Goal: Transaction & Acquisition: Obtain resource

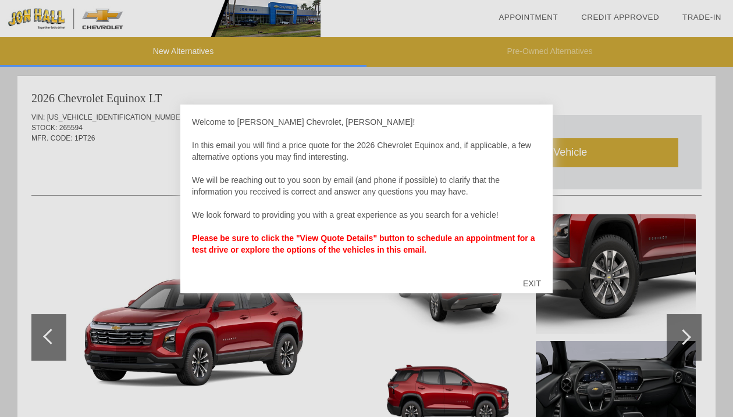
click at [618, 402] on div at bounding box center [366, 208] width 733 height 417
click at [683, 334] on div at bounding box center [366, 208] width 733 height 417
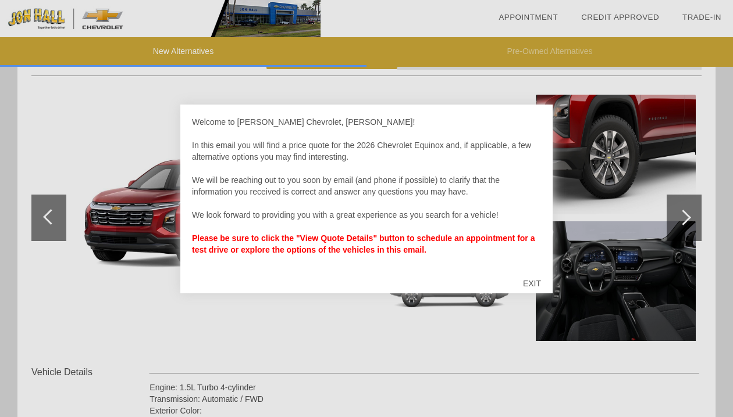
scroll to position [112, 0]
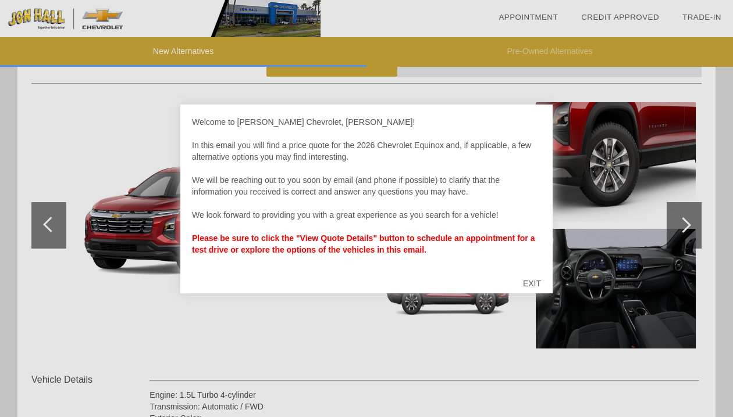
click at [527, 285] on div "EXIT" at bounding box center [531, 283] width 41 height 35
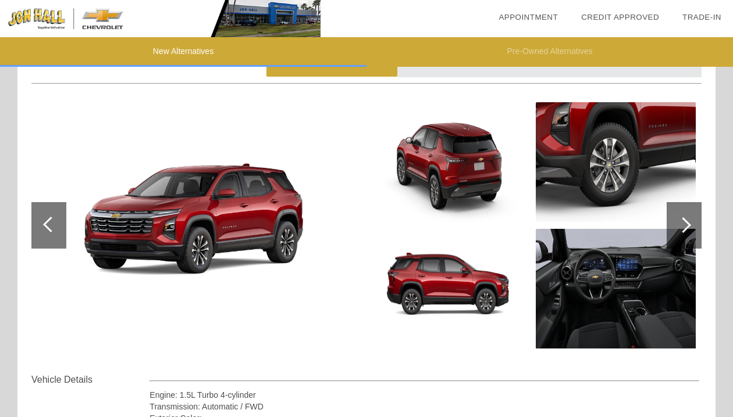
click at [686, 224] on div at bounding box center [683, 225] width 16 height 16
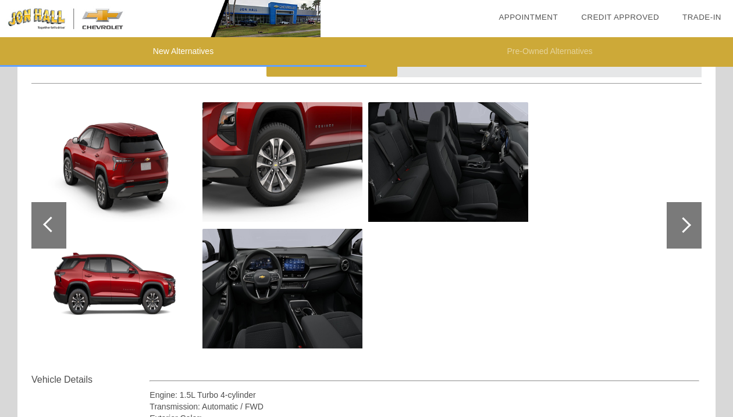
click at [686, 224] on div at bounding box center [683, 225] width 16 height 16
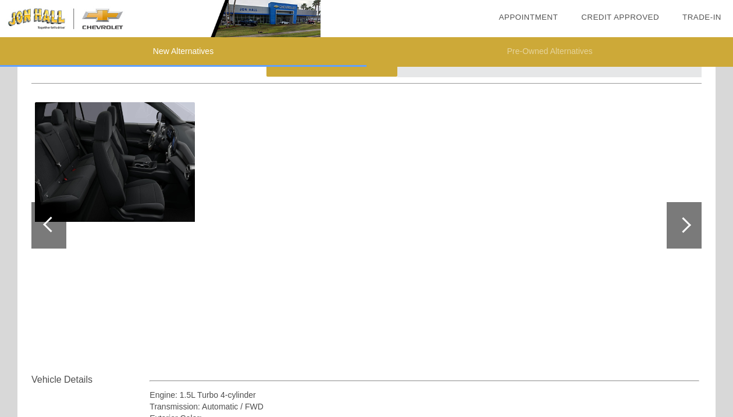
click at [686, 224] on div at bounding box center [683, 225] width 16 height 16
click at [47, 228] on div at bounding box center [51, 225] width 16 height 16
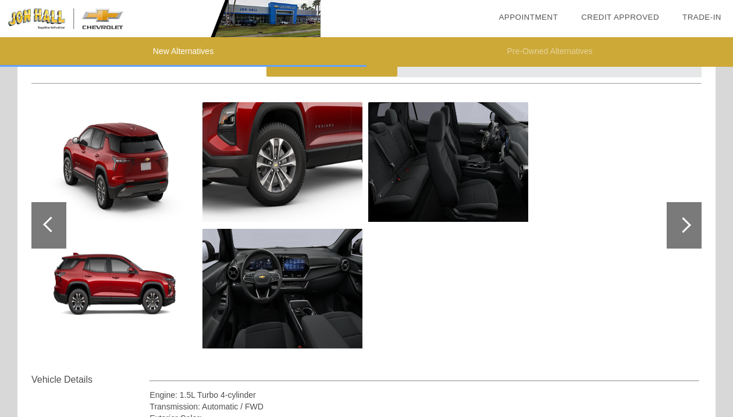
click at [125, 291] on img at bounding box center [117, 289] width 160 height 120
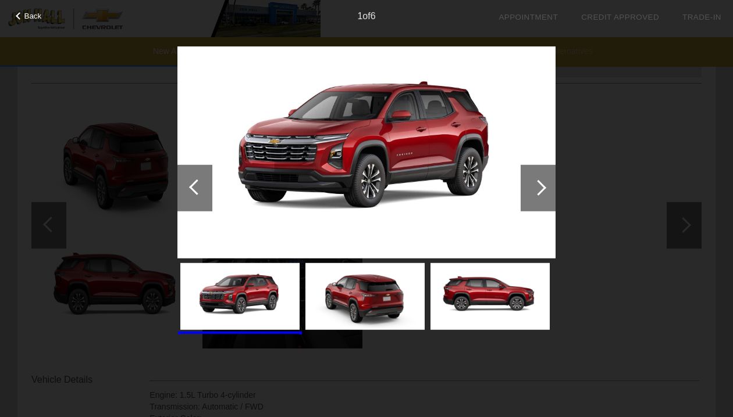
click at [531, 191] on div at bounding box center [537, 188] width 35 height 47
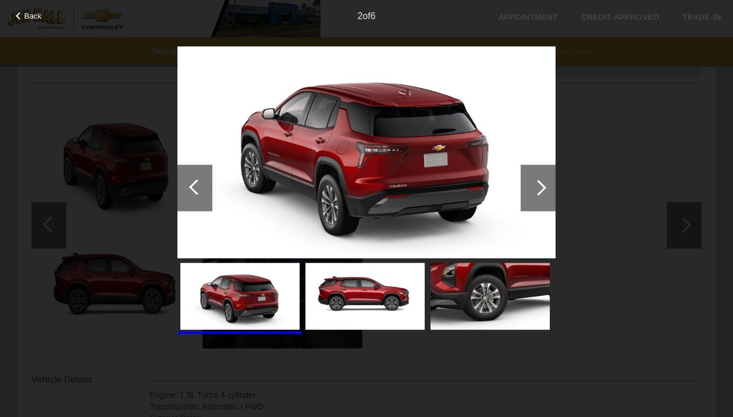
click at [531, 191] on div at bounding box center [537, 188] width 35 height 47
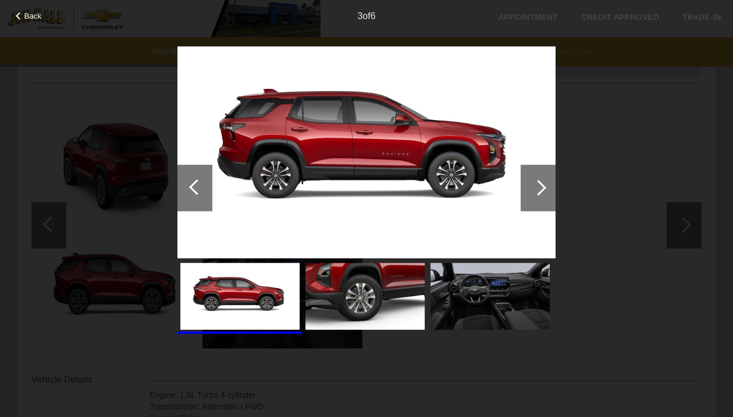
click at [345, 149] on img at bounding box center [366, 152] width 378 height 213
click at [518, 304] on img at bounding box center [489, 296] width 119 height 67
click at [545, 187] on div at bounding box center [538, 188] width 16 height 16
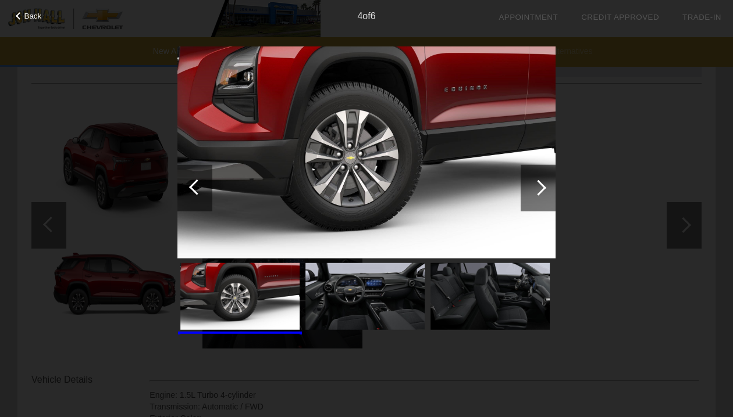
click at [545, 187] on div at bounding box center [538, 188] width 16 height 16
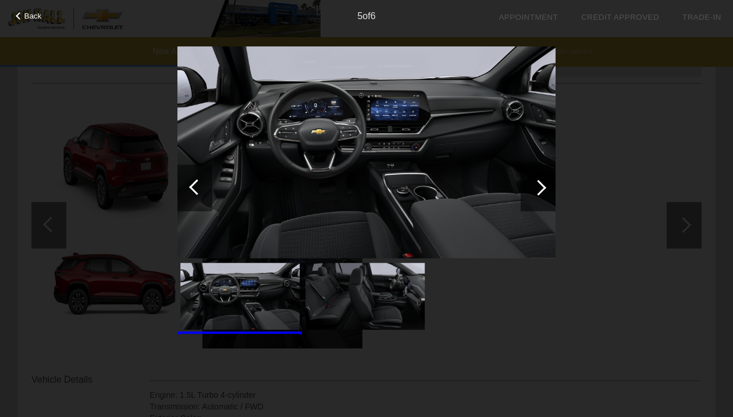
click at [537, 187] on div at bounding box center [538, 188] width 16 height 16
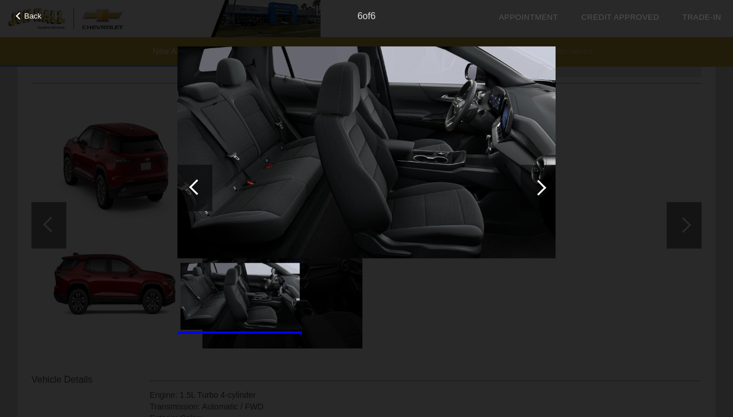
click at [538, 186] on div at bounding box center [538, 188] width 16 height 16
click at [544, 187] on div at bounding box center [538, 188] width 16 height 16
click at [15, 18] on div "6 of 6" at bounding box center [366, 11] width 733 height 23
click at [20, 13] on div at bounding box center [20, 16] width 8 height 8
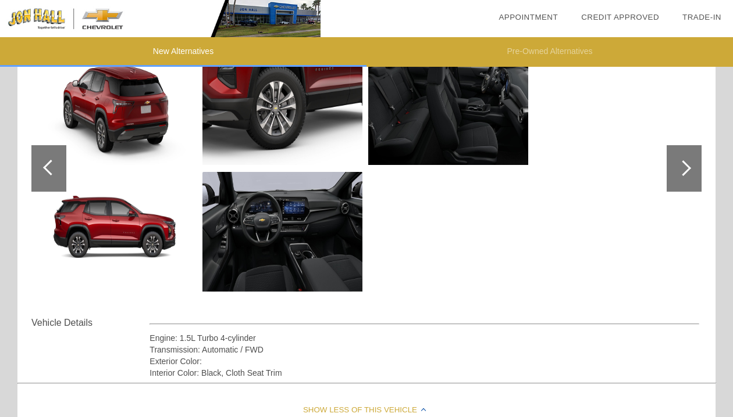
scroll to position [6, 0]
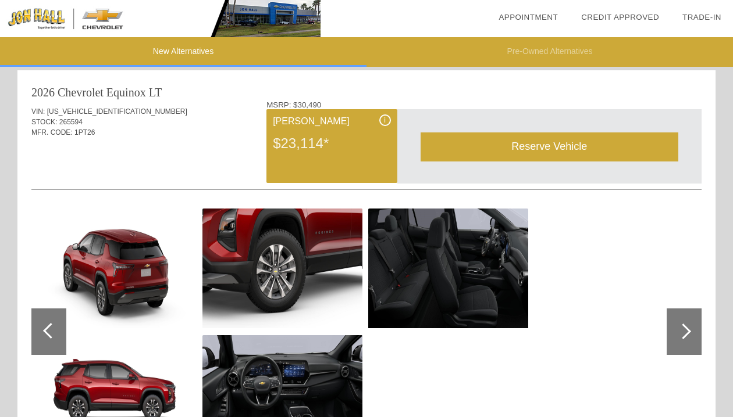
click at [699, 15] on link "Trade-In" at bounding box center [701, 17] width 39 height 9
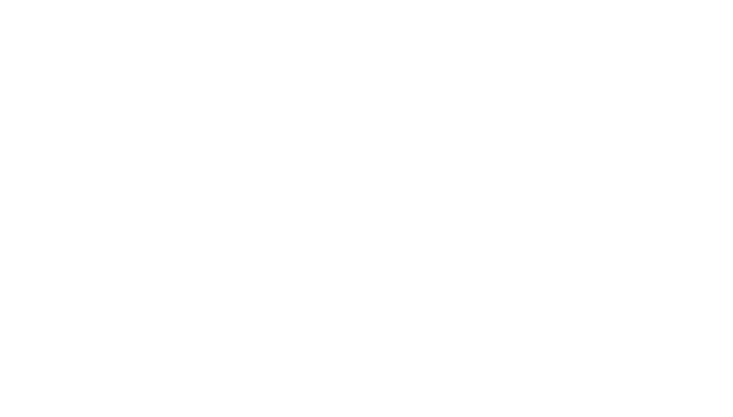
scroll to position [1490, 0]
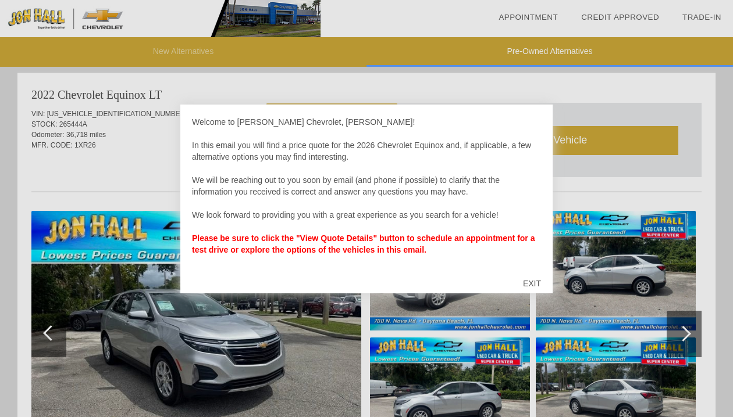
click at [531, 281] on div "EXIT" at bounding box center [531, 283] width 41 height 35
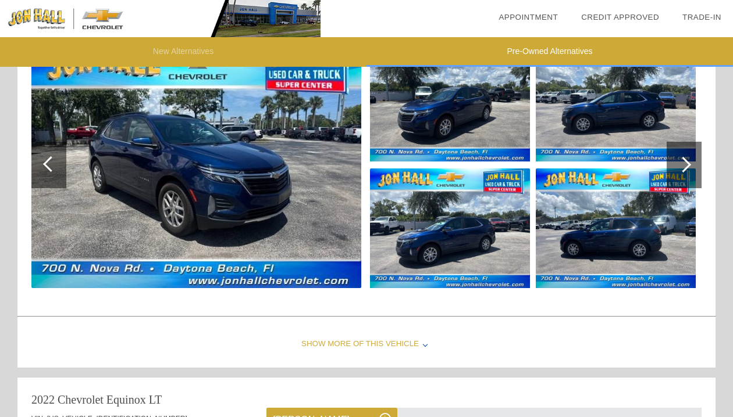
scroll to position [1130, 0]
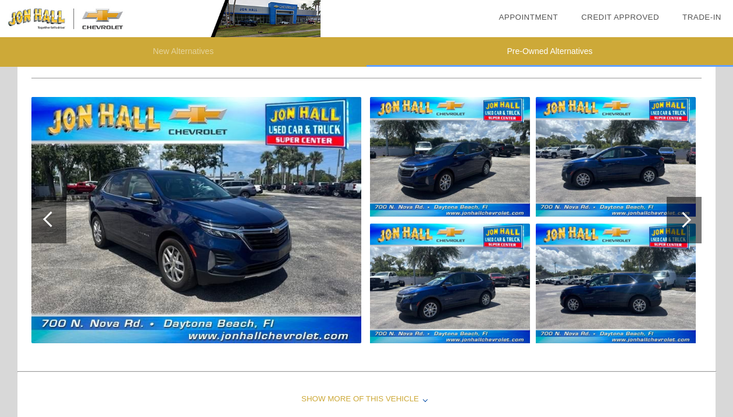
click at [443, 177] on img at bounding box center [450, 157] width 160 height 120
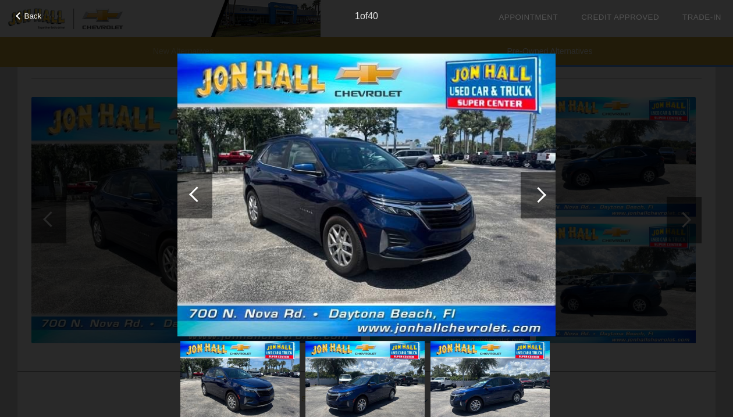
click at [541, 196] on div at bounding box center [538, 195] width 16 height 16
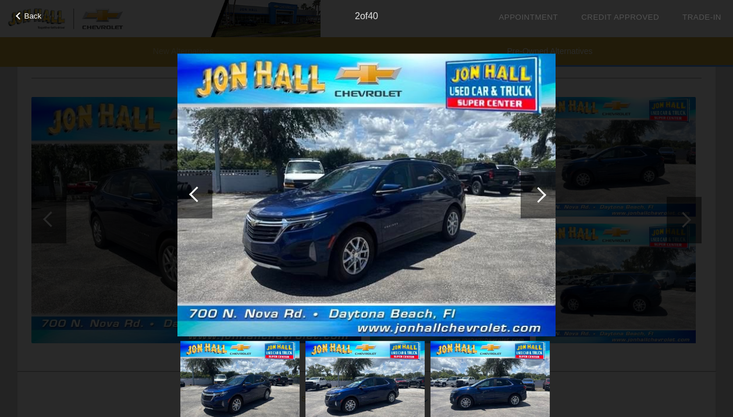
click at [541, 196] on div at bounding box center [538, 195] width 16 height 16
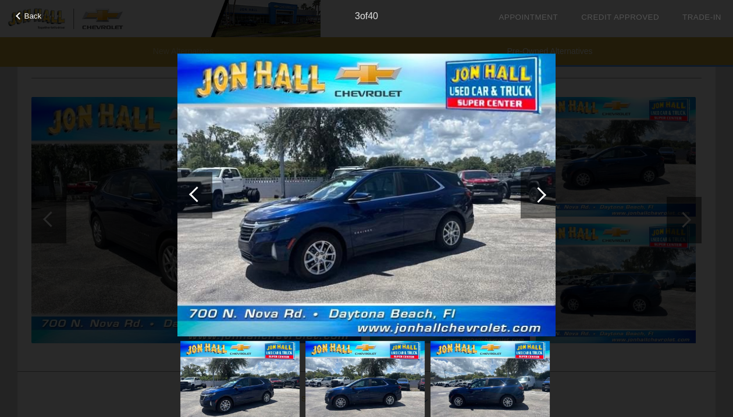
click at [541, 196] on div at bounding box center [538, 195] width 16 height 16
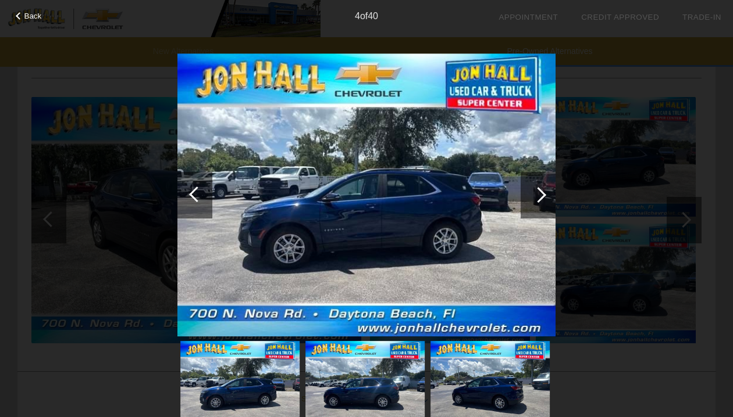
click at [541, 196] on div at bounding box center [538, 195] width 16 height 16
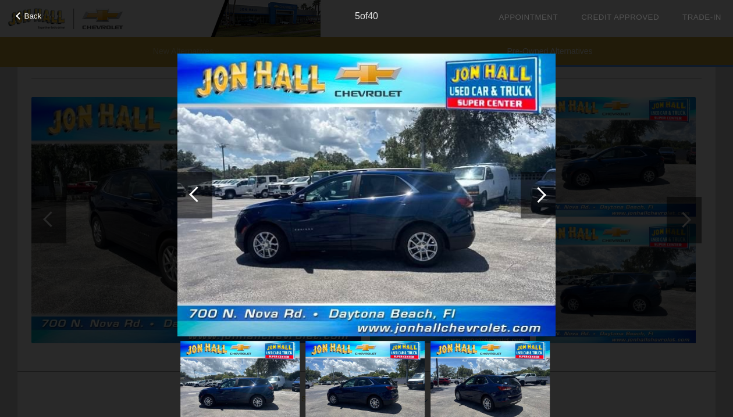
click at [541, 196] on div at bounding box center [538, 195] width 16 height 16
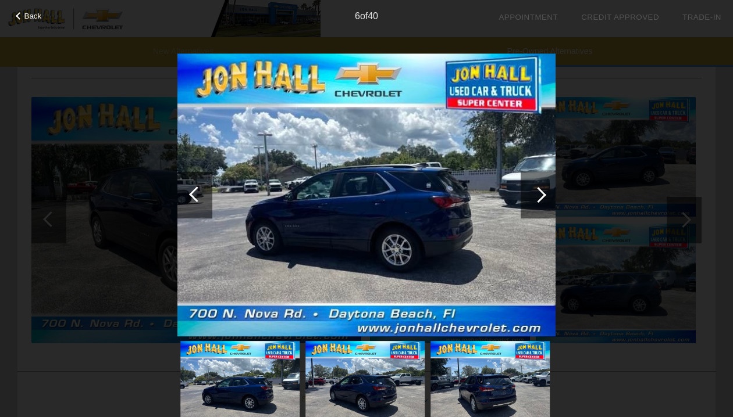
click at [541, 196] on div at bounding box center [538, 195] width 16 height 16
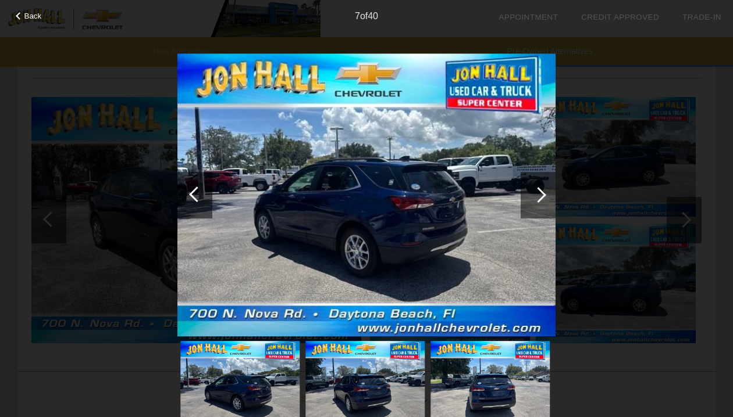
click at [541, 196] on div at bounding box center [538, 195] width 16 height 16
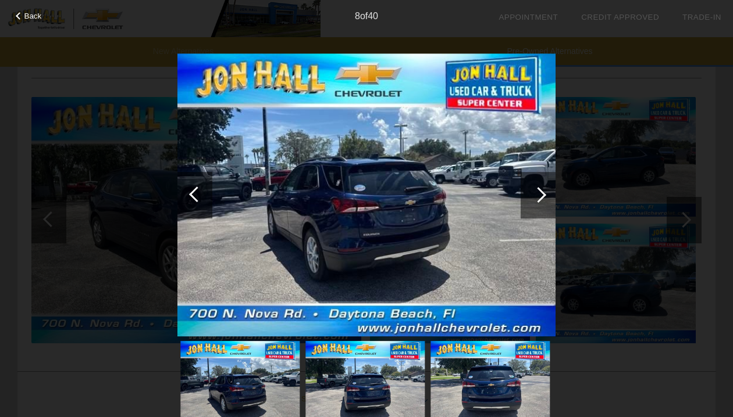
click at [541, 196] on div at bounding box center [538, 195] width 16 height 16
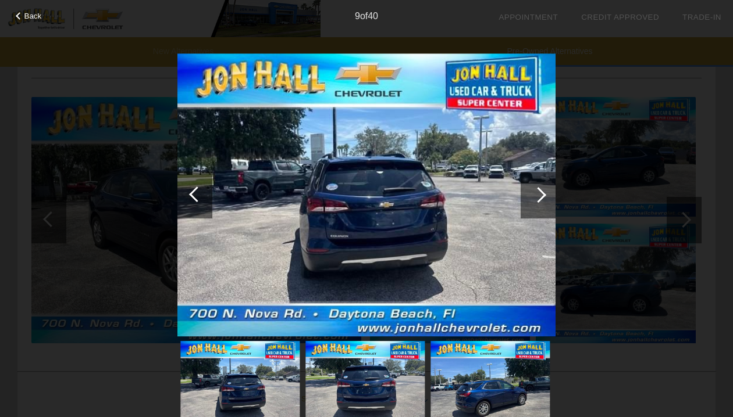
click at [541, 196] on div at bounding box center [538, 195] width 16 height 16
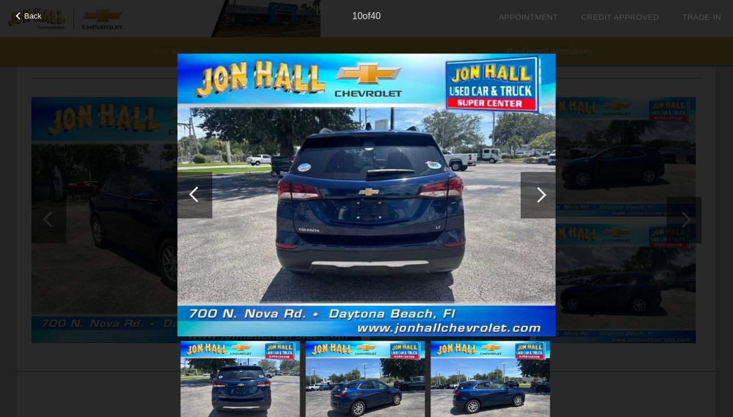
click at [541, 196] on div at bounding box center [538, 195] width 16 height 16
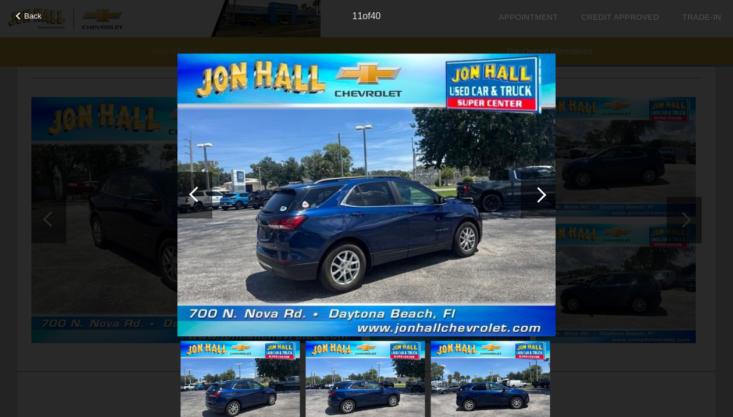
click at [541, 196] on div at bounding box center [538, 195] width 16 height 16
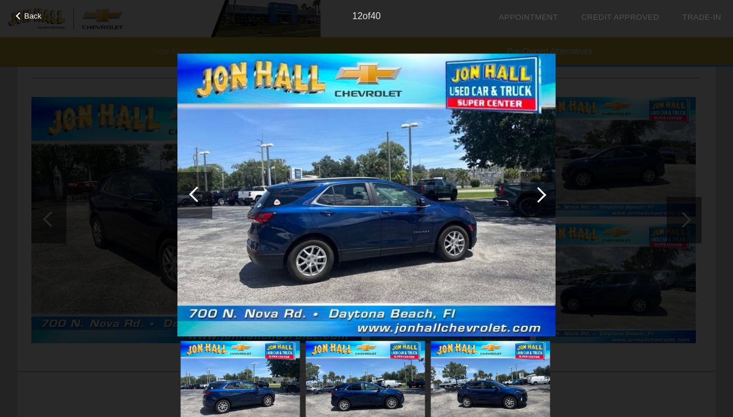
click at [541, 196] on div at bounding box center [538, 195] width 16 height 16
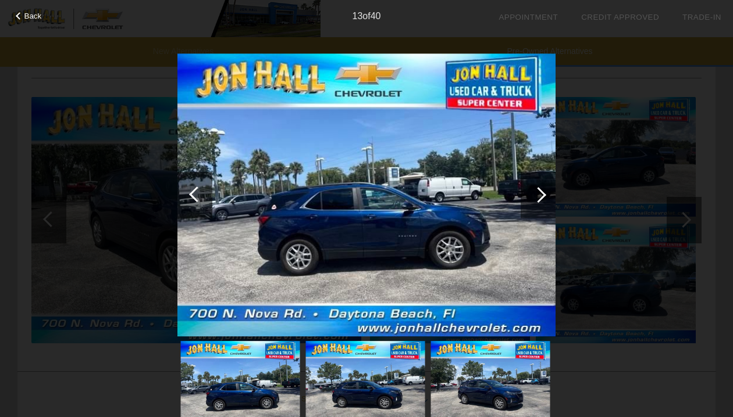
click at [541, 196] on div at bounding box center [538, 195] width 16 height 16
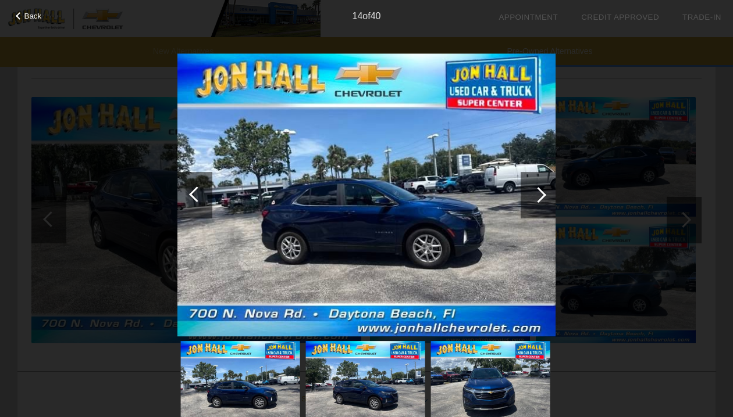
click at [541, 196] on div at bounding box center [538, 195] width 16 height 16
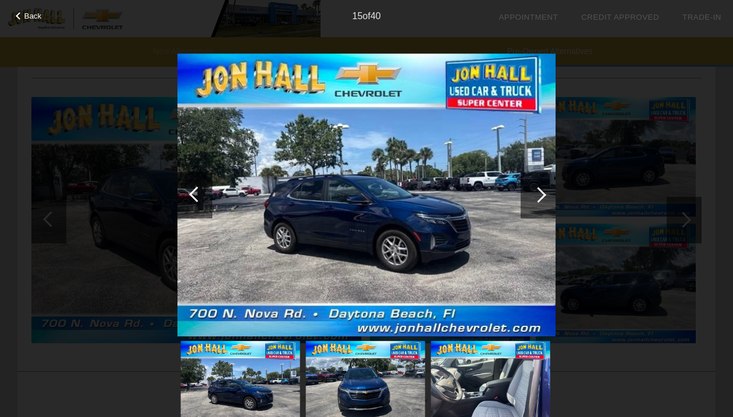
click at [541, 196] on div at bounding box center [538, 195] width 16 height 16
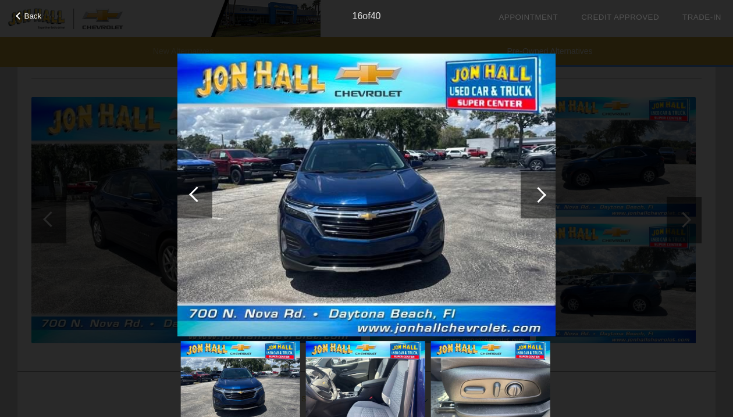
click at [541, 196] on div at bounding box center [538, 195] width 16 height 16
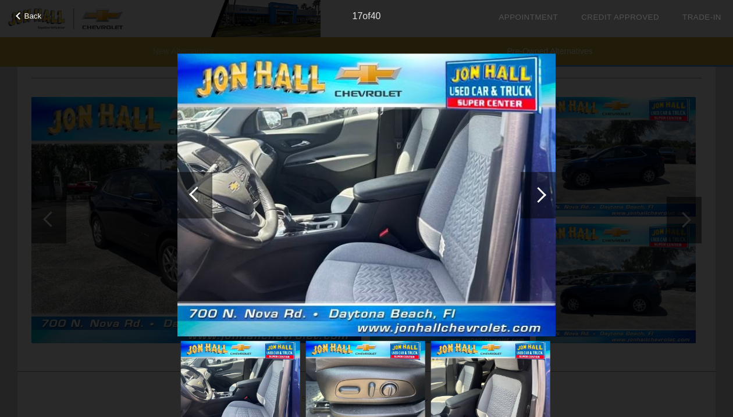
click at [541, 196] on div at bounding box center [538, 195] width 16 height 16
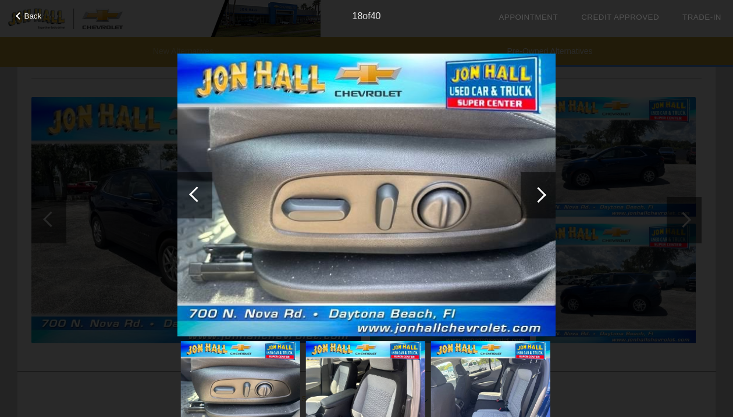
click at [541, 196] on div at bounding box center [538, 195] width 16 height 16
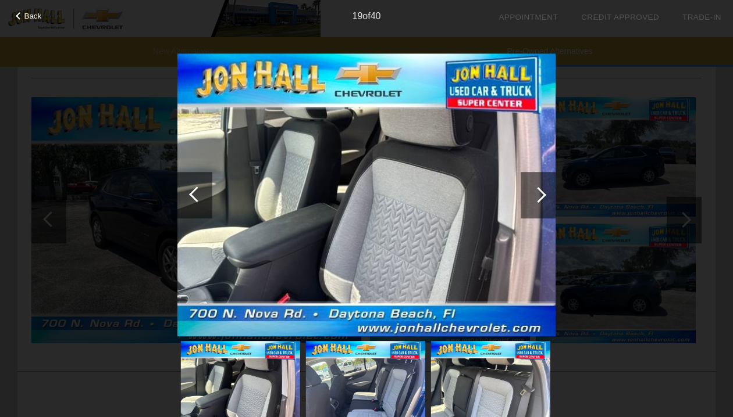
click at [541, 196] on div at bounding box center [538, 195] width 16 height 16
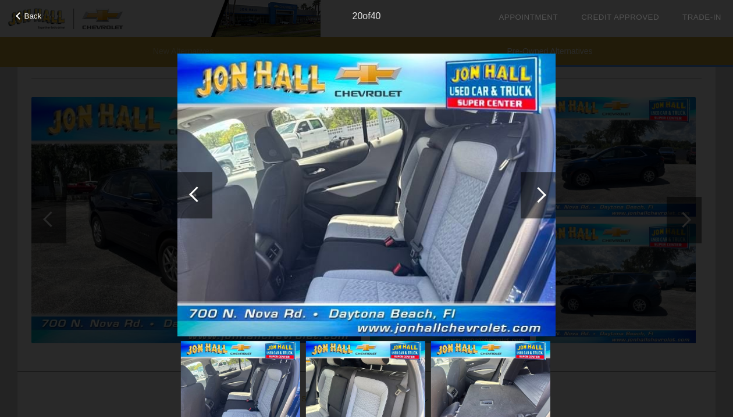
click at [541, 196] on div at bounding box center [538, 195] width 16 height 16
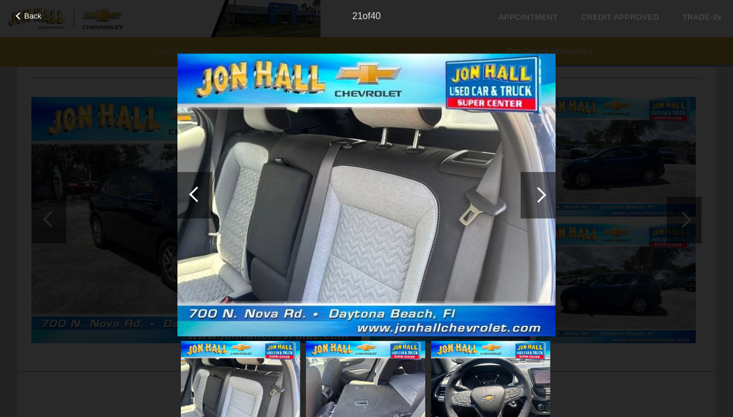
click at [541, 196] on div at bounding box center [538, 195] width 16 height 16
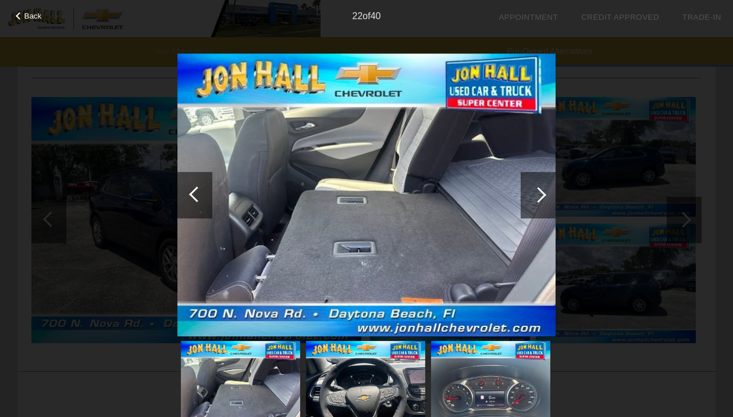
click at [541, 196] on div at bounding box center [538, 195] width 16 height 16
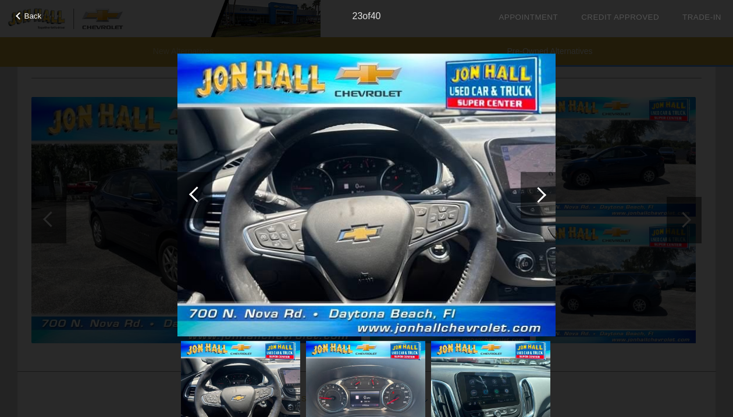
click at [541, 196] on div at bounding box center [538, 195] width 16 height 16
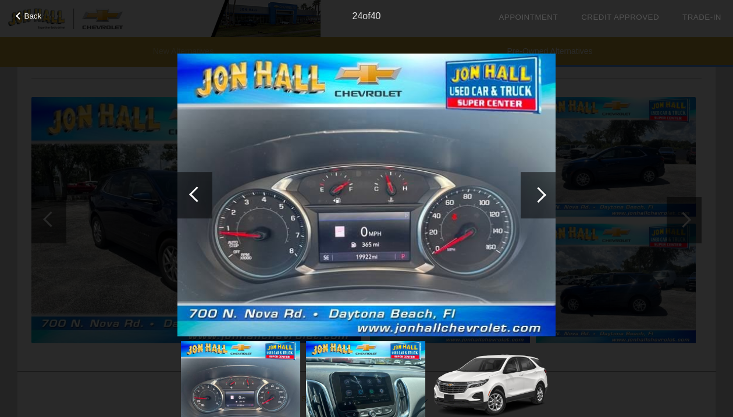
click at [541, 196] on div at bounding box center [538, 195] width 16 height 16
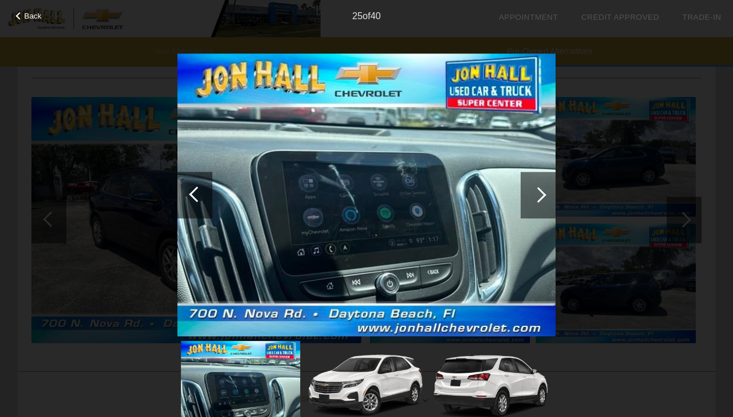
click at [13, 17] on div "Back" at bounding box center [29, 15] width 58 height 6
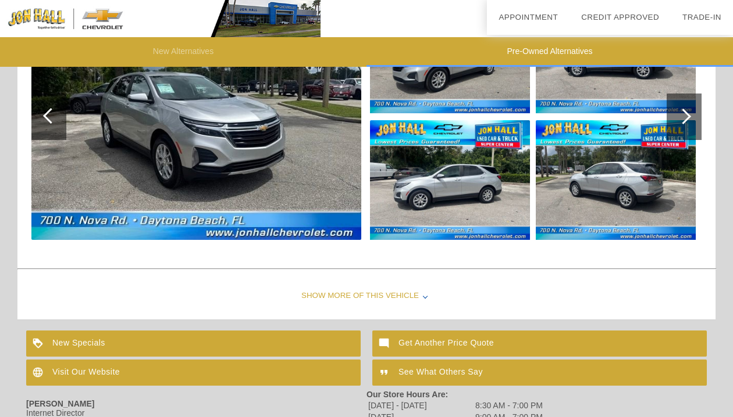
scroll to position [1800, 0]
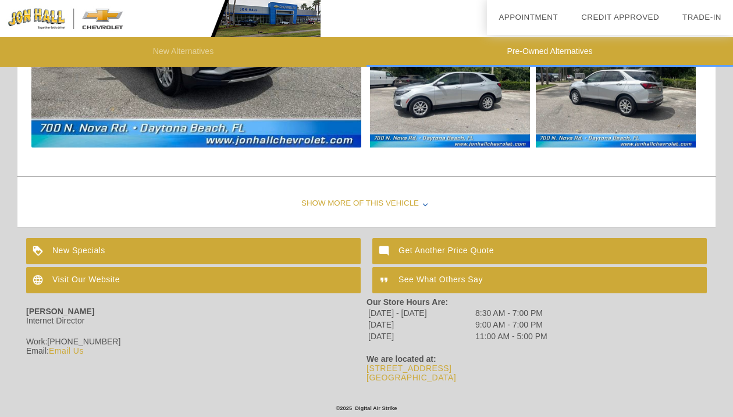
drag, startPoint x: 727, startPoint y: 367, endPoint x: 726, endPoint y: 306, distance: 61.6
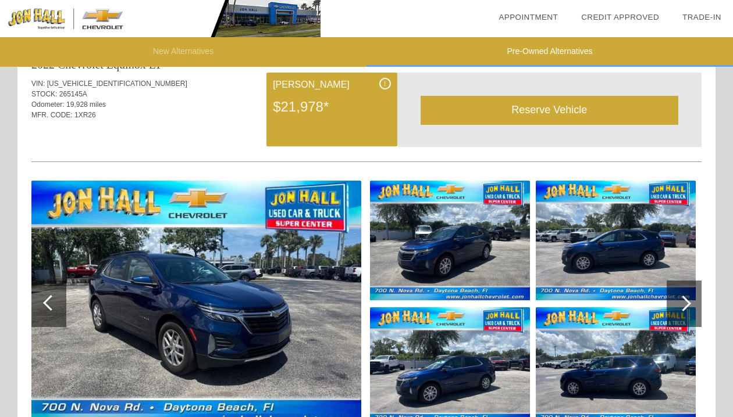
scroll to position [1141, 0]
